Goal: Answer question/provide support

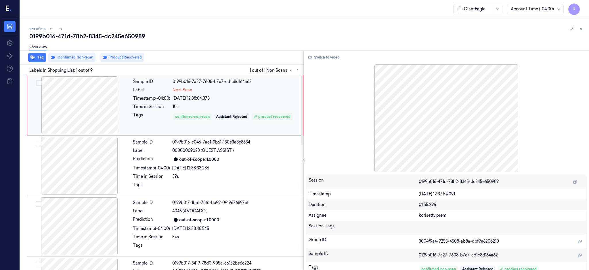
click at [92, 90] on div at bounding box center [79, 105] width 102 height 58
click at [326, 61] on button "Switch to video" at bounding box center [324, 57] width 36 height 9
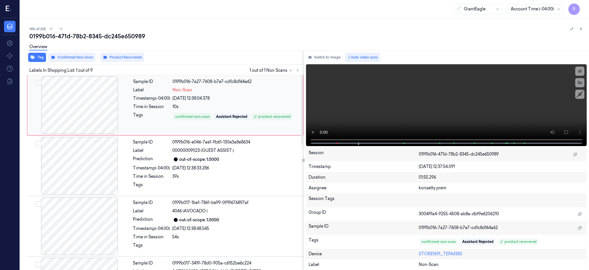
click at [80, 110] on div at bounding box center [79, 105] width 102 height 58
click at [569, 130] on icon at bounding box center [566, 132] width 5 height 5
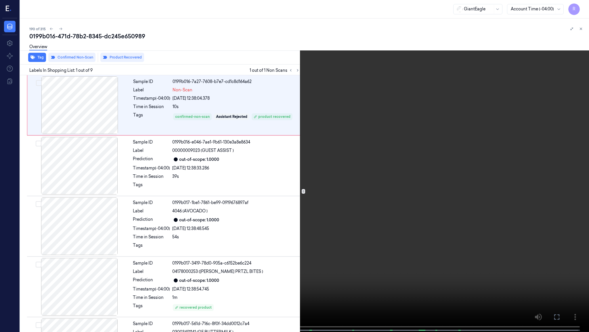
drag, startPoint x: 188, startPoint y: 250, endPoint x: 187, endPoint y: 253, distance: 3.0
click at [189, 250] on video at bounding box center [294, 166] width 589 height 333
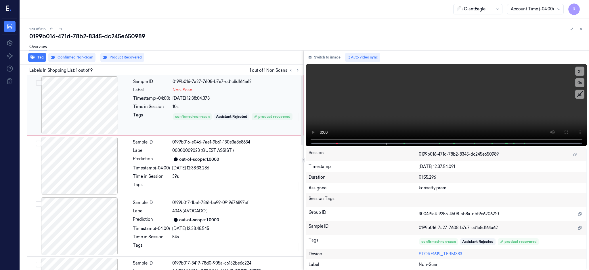
click at [81, 94] on div at bounding box center [79, 105] width 102 height 58
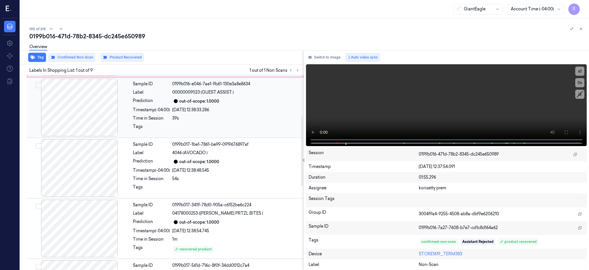
scroll to position [115, 0]
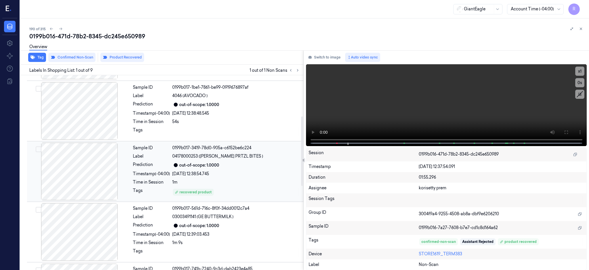
click at [64, 184] on div at bounding box center [79, 171] width 102 height 58
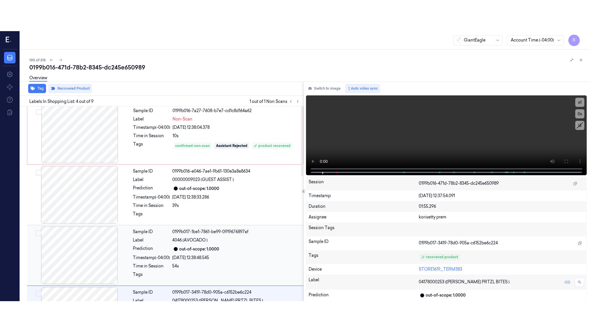
scroll to position [0, 0]
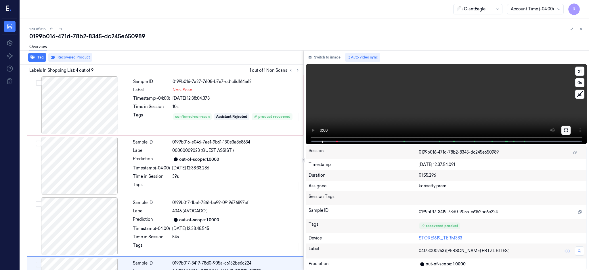
click at [569, 128] on icon at bounding box center [566, 130] width 5 height 5
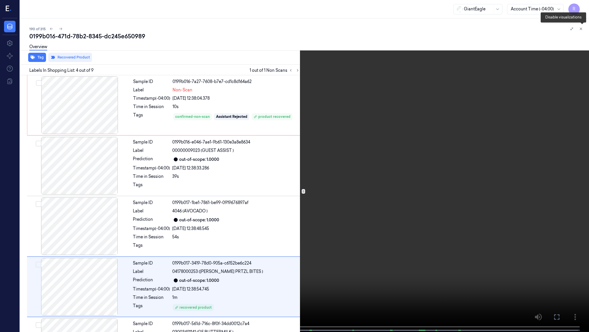
click at [583, 33] on icon at bounding box center [582, 30] width 9 height 9
click at [105, 260] on video at bounding box center [294, 166] width 589 height 333
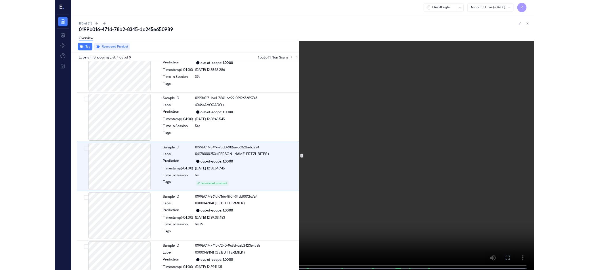
scroll to position [83, 0]
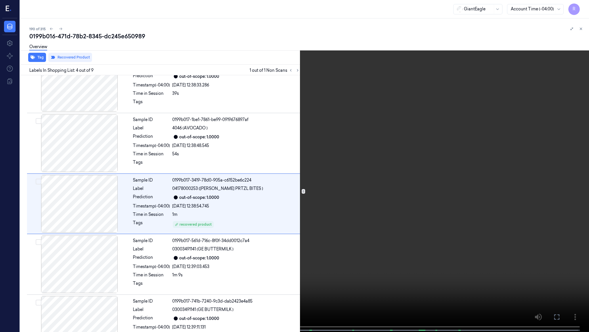
click at [246, 250] on video at bounding box center [294, 166] width 589 height 333
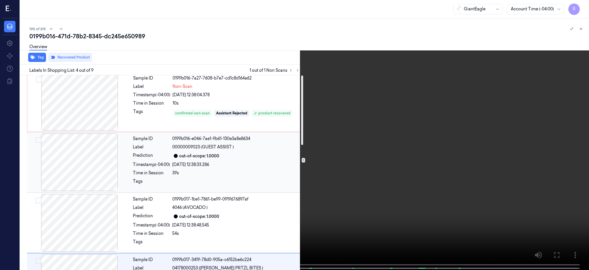
scroll to position [0, 0]
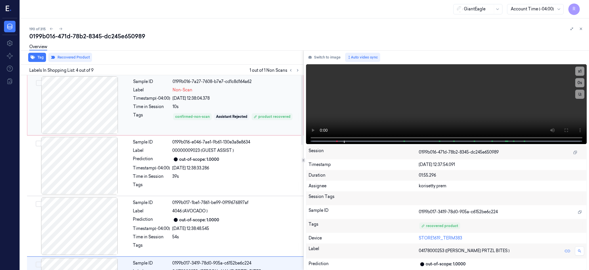
click at [80, 104] on div at bounding box center [79, 105] width 102 height 58
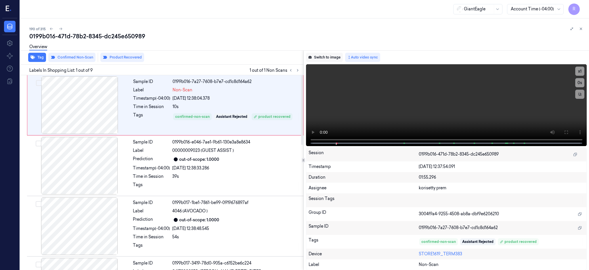
click at [325, 60] on button "Switch to image" at bounding box center [324, 57] width 37 height 9
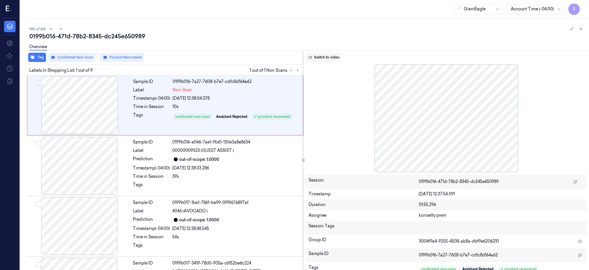
click at [341, 54] on button "Switch to video" at bounding box center [324, 57] width 36 height 9
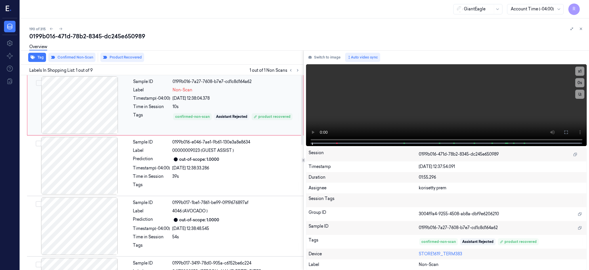
click at [103, 101] on div at bounding box center [79, 105] width 102 height 58
click at [125, 56] on button "Product Recovered" at bounding box center [122, 57] width 44 height 9
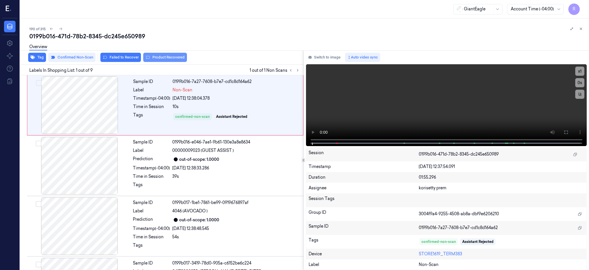
click at [170, 58] on button "Product Recovered" at bounding box center [165, 57] width 44 height 9
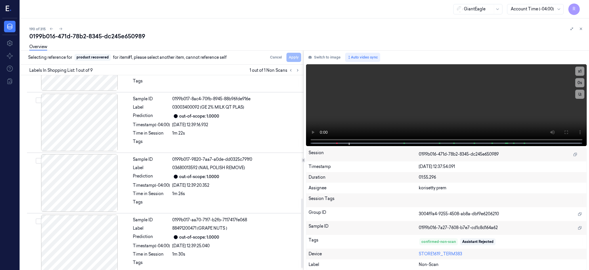
scroll to position [351, 0]
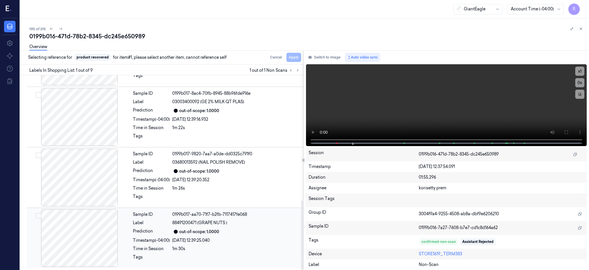
click at [76, 242] on div at bounding box center [79, 238] width 102 height 58
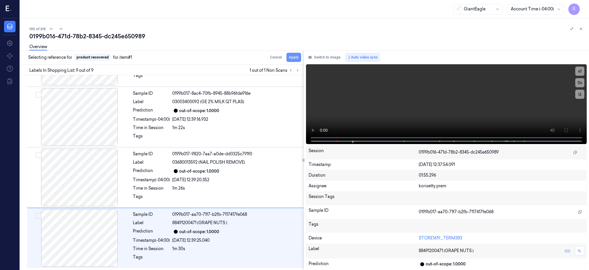
click at [301, 58] on button "Apply" at bounding box center [294, 57] width 15 height 9
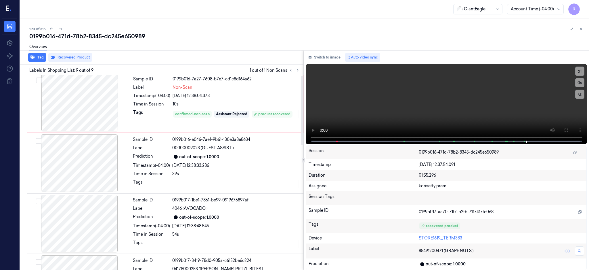
scroll to position [0, 0]
